Goal: Information Seeking & Learning: Learn about a topic

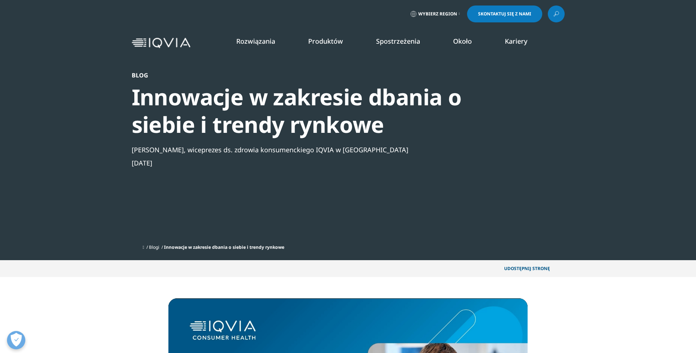
click at [459, 14] on icon at bounding box center [459, 13] width 1 height 3
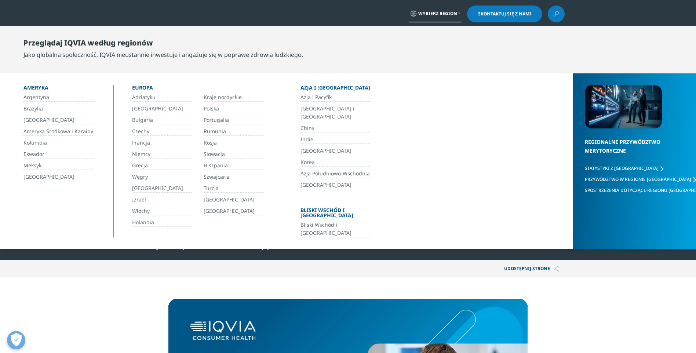
click at [213, 110] on link "Polska" at bounding box center [234, 109] width 60 height 8
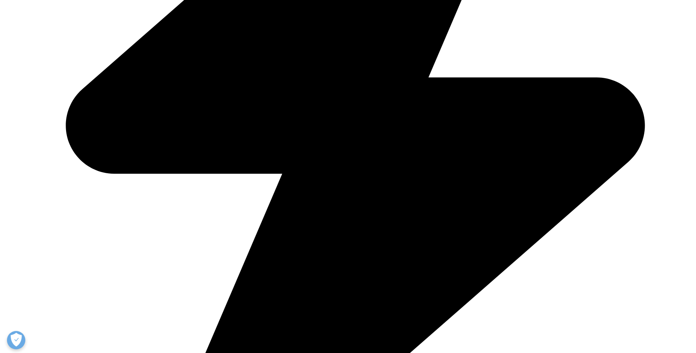
scroll to position [477, 0]
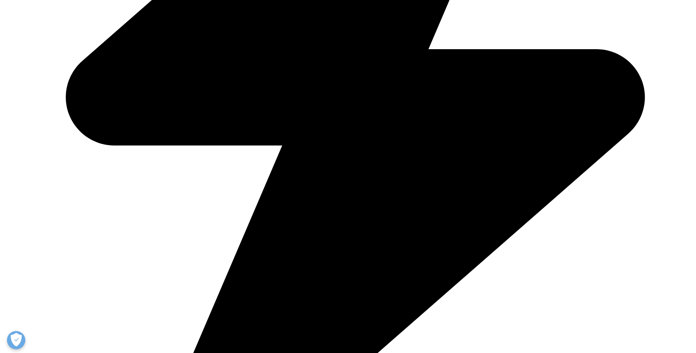
scroll to position [734, 0]
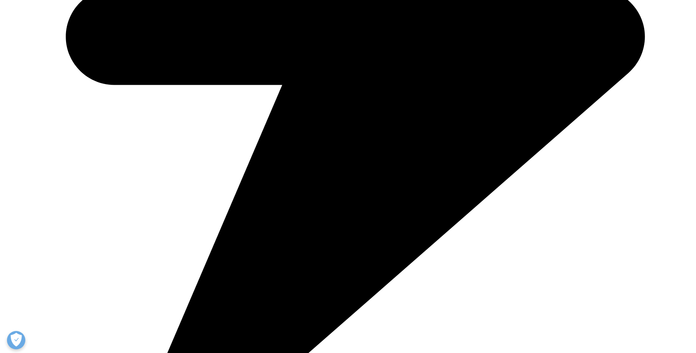
drag, startPoint x: 222, startPoint y: 79, endPoint x: 218, endPoint y: 93, distance: 14.6
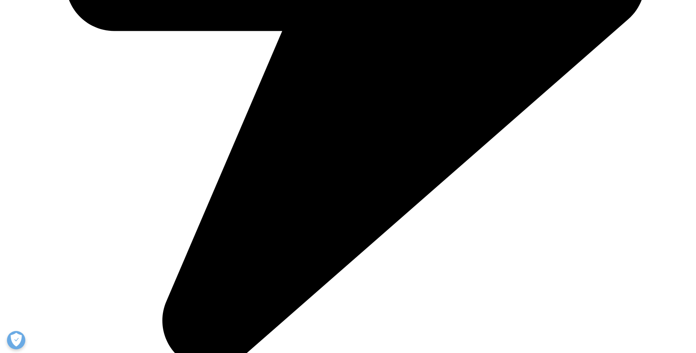
scroll to position [808, 0]
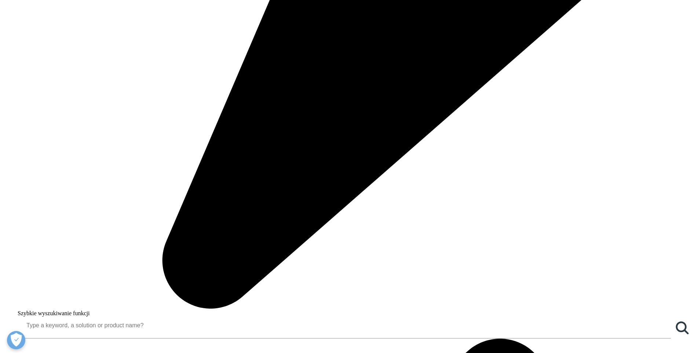
scroll to position [954, 0]
